Goal: Find specific page/section: Find specific page/section

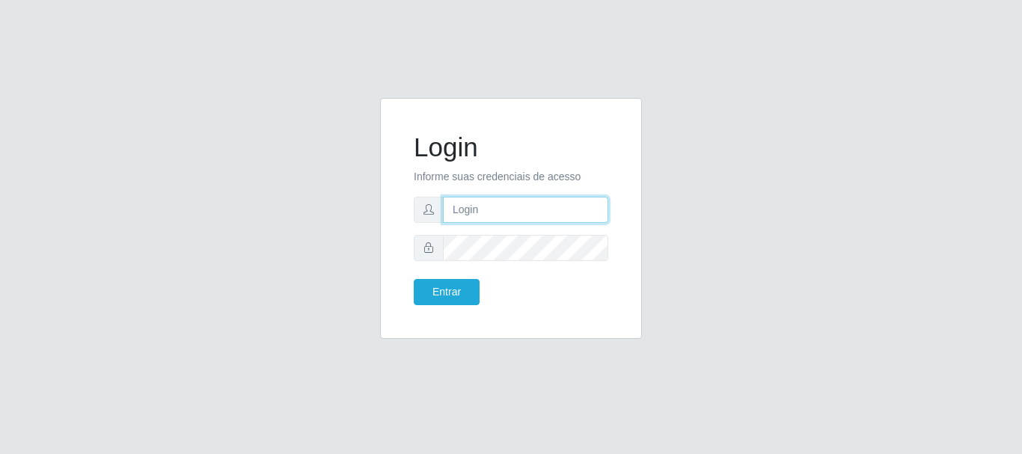
click at [530, 217] on input "text" at bounding box center [525, 210] width 165 height 26
type input "[EMAIL_ADDRESS][DOMAIN_NAME]"
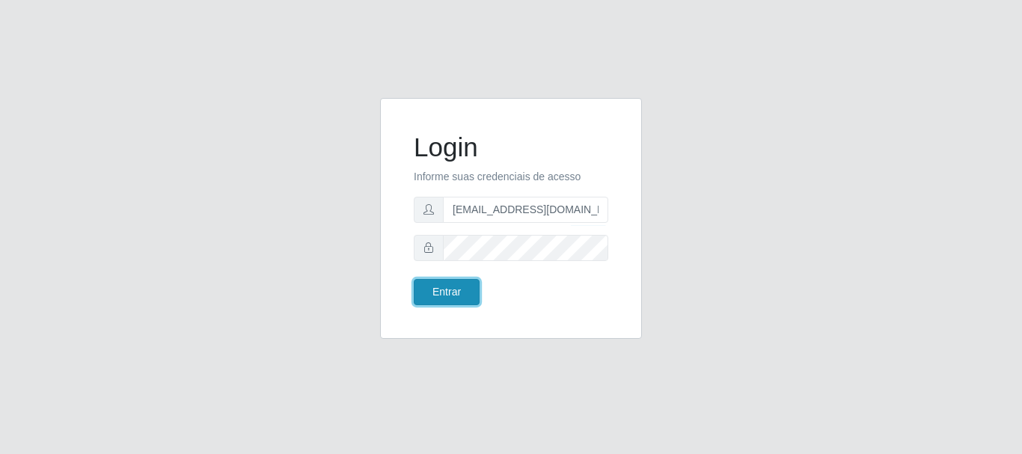
click at [444, 294] on button "Entrar" at bounding box center [447, 292] width 66 height 26
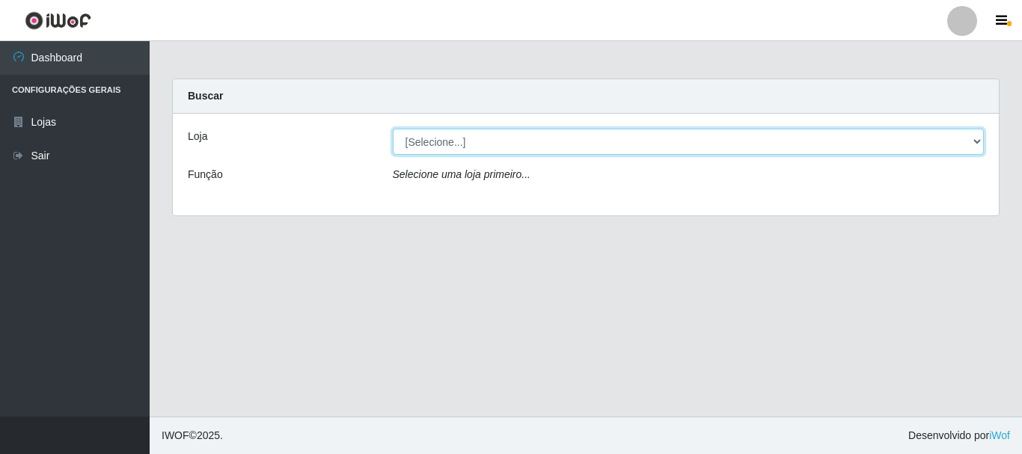
click at [393, 129] on select "[Selecione...] Super Show - [PERSON_NAME]" at bounding box center [689, 142] width 592 height 26
select select "120"
click option "Super Show - [PERSON_NAME]" at bounding box center [0, 0] width 0 height 0
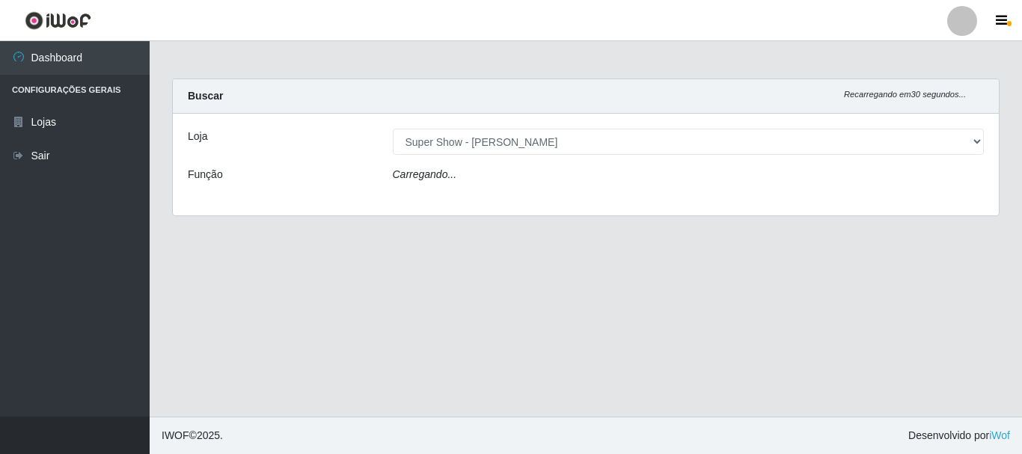
click at [423, 178] on icon "Carregando..." at bounding box center [425, 174] width 64 height 12
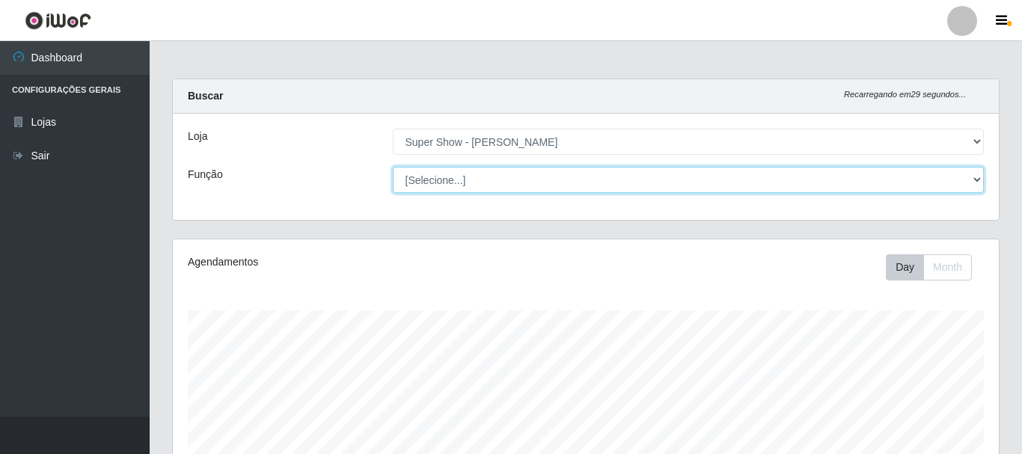
click at [393, 167] on select "[Selecione...] ASG Auxiliar de Depósito Auxiliar de Depósito + Auxiliar de Depó…" at bounding box center [689, 180] width 592 height 26
select select "22"
click option "Operador de Caixa" at bounding box center [0, 0] width 0 height 0
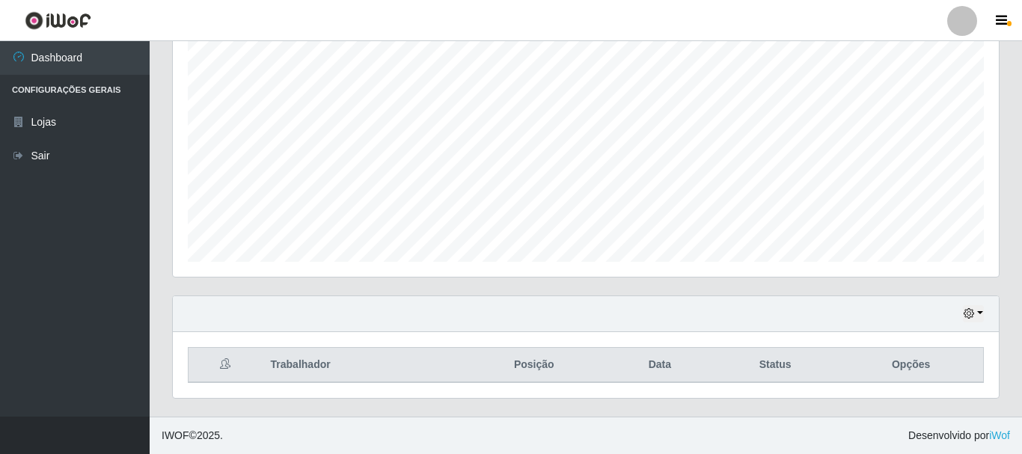
click at [952, 311] on div "Hoje 1 dia 3 dias 1 Semana Não encerrados" at bounding box center [586, 314] width 826 height 36
click at [982, 310] on button "button" at bounding box center [973, 313] width 21 height 17
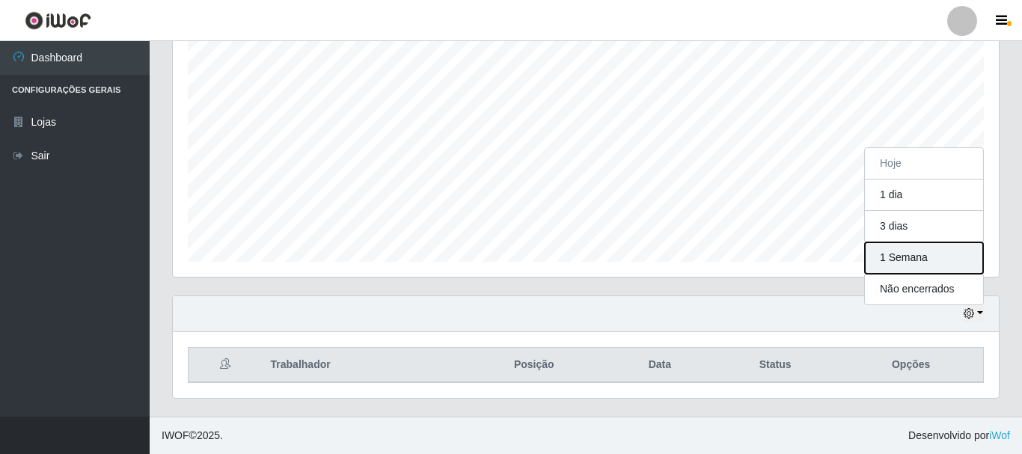
click at [923, 260] on button "1 Semana" at bounding box center [924, 257] width 118 height 31
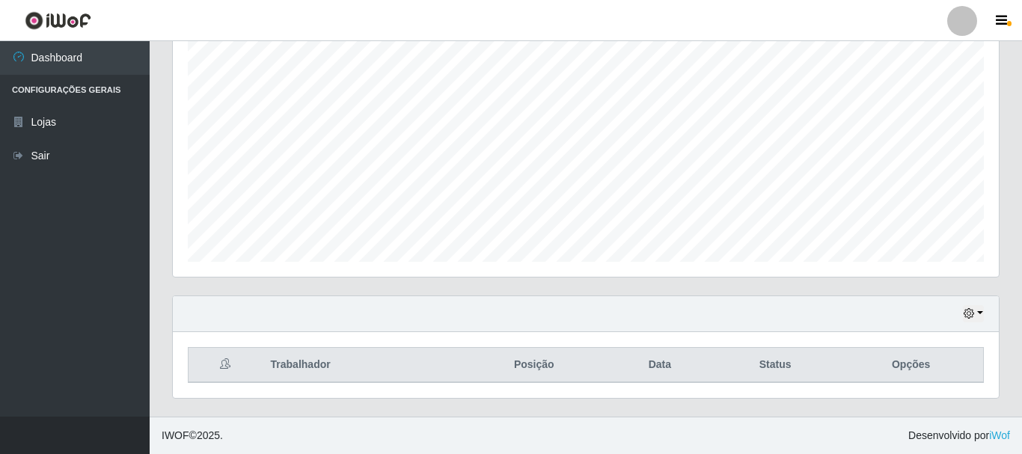
click at [817, 317] on div "Hoje 1 dia 3 dias 1 Semana Não encerrados" at bounding box center [586, 314] width 826 height 36
